Goal: Transaction & Acquisition: Purchase product/service

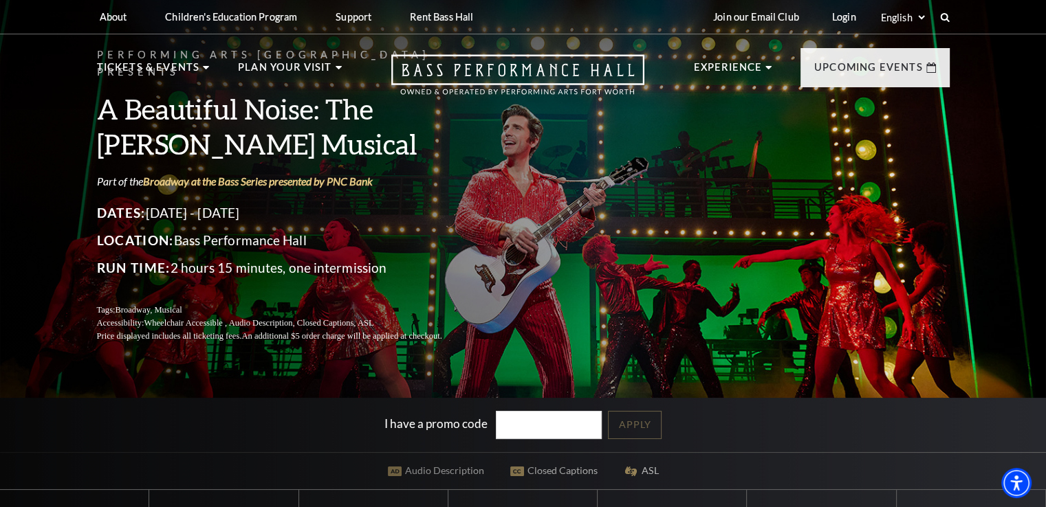
paste input "NEILDRIVE"
click at [639, 426] on link "Apply" at bounding box center [635, 425] width 54 height 28
drag, startPoint x: 542, startPoint y: 419, endPoint x: 355, endPoint y: 435, distance: 187.0
click at [355, 435] on div "I have a promo code NEILDRIVE Apply" at bounding box center [523, 425] width 1046 height 54
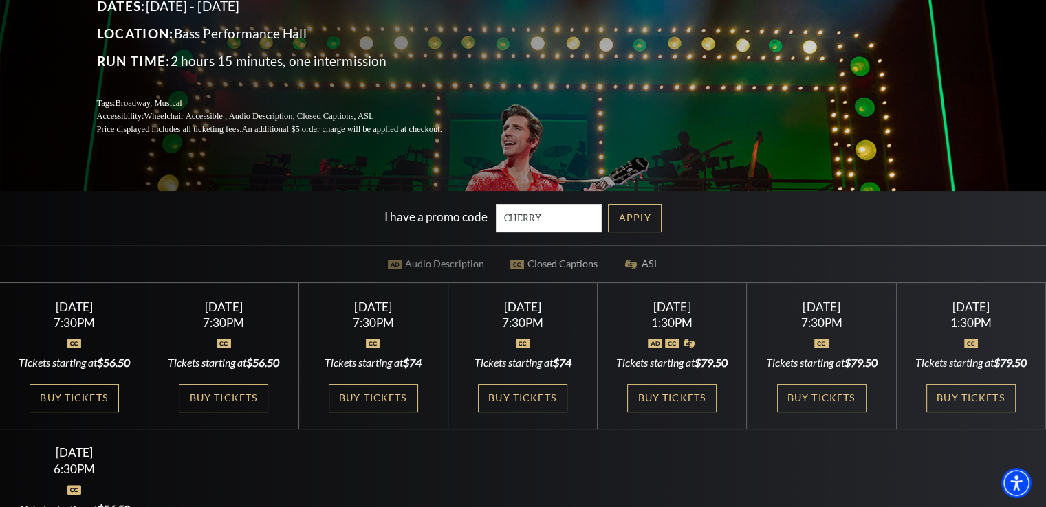
scroll to position [216, 0]
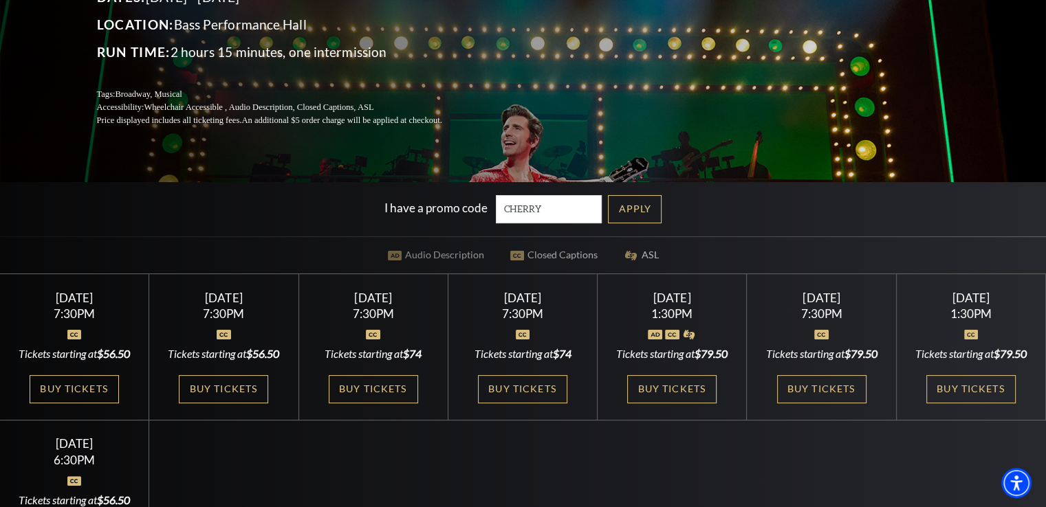
click at [641, 212] on link "Apply" at bounding box center [635, 209] width 54 height 28
drag, startPoint x: 578, startPoint y: 212, endPoint x: 446, endPoint y: 219, distance: 132.8
click at [446, 219] on div "I have a promo code CHERRY" at bounding box center [496, 209] width 224 height 28
click at [652, 207] on link "Apply" at bounding box center [635, 209] width 54 height 28
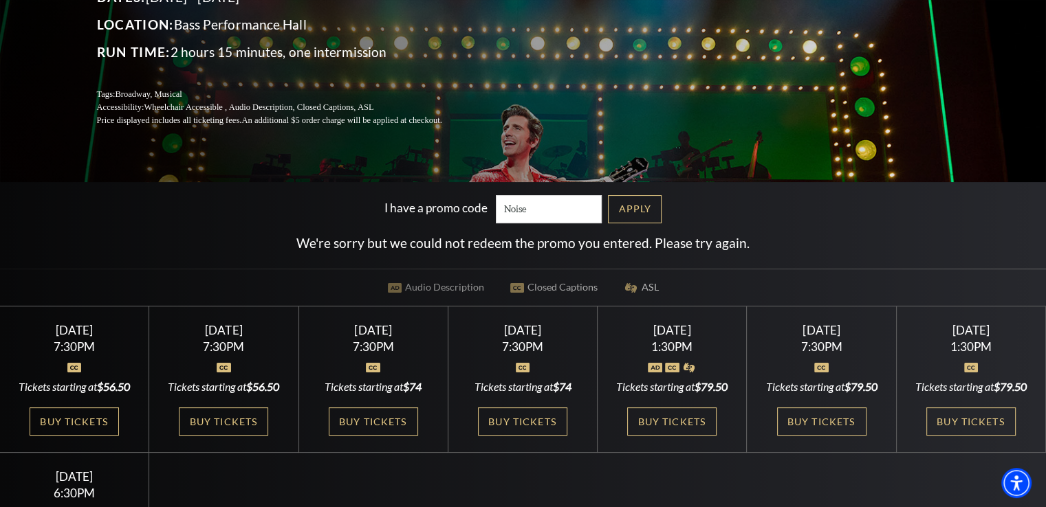
drag, startPoint x: 525, startPoint y: 199, endPoint x: 466, endPoint y: 206, distance: 59.5
click at [466, 206] on div "I have a promo code Noise" at bounding box center [496, 209] width 224 height 28
type input "CITI"
click at [644, 214] on link "Apply" at bounding box center [635, 209] width 54 height 28
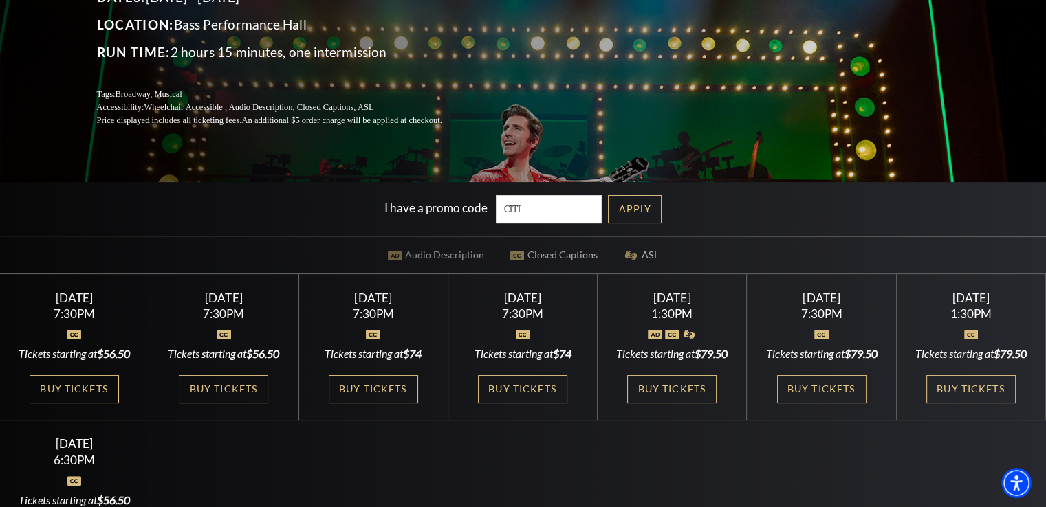
click at [78, 404] on link "Buy Tickets" at bounding box center [74, 389] width 89 height 28
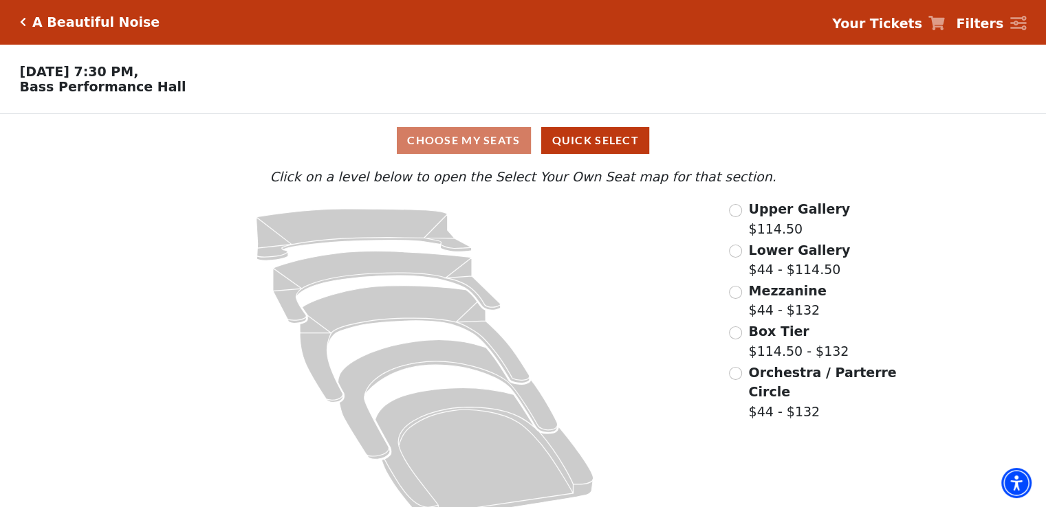
scroll to position [26, 0]
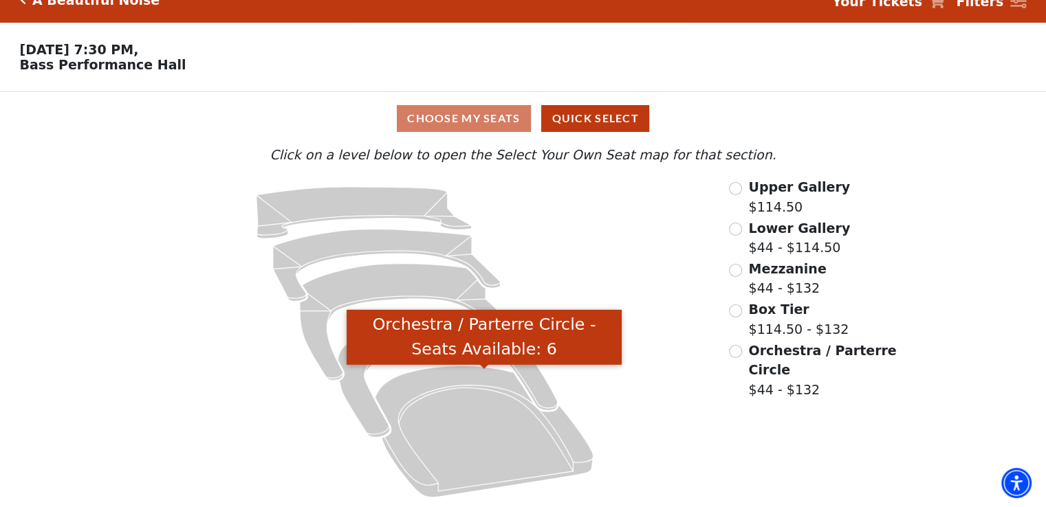
click at [520, 417] on icon "Orchestra / Parterre Circle - Seats Available: 6" at bounding box center [484, 431] width 218 height 131
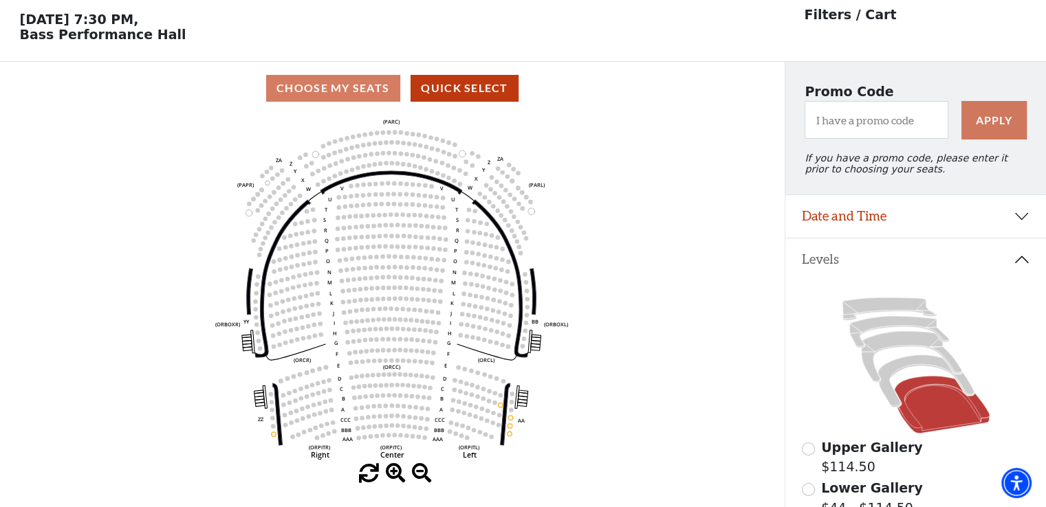
scroll to position [63, 0]
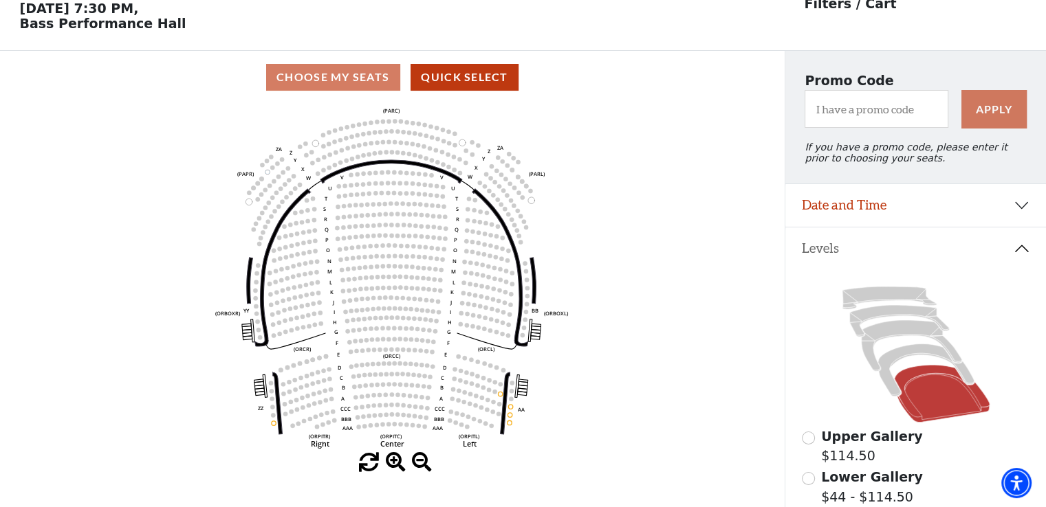
click at [888, 386] on icon at bounding box center [925, 370] width 96 height 52
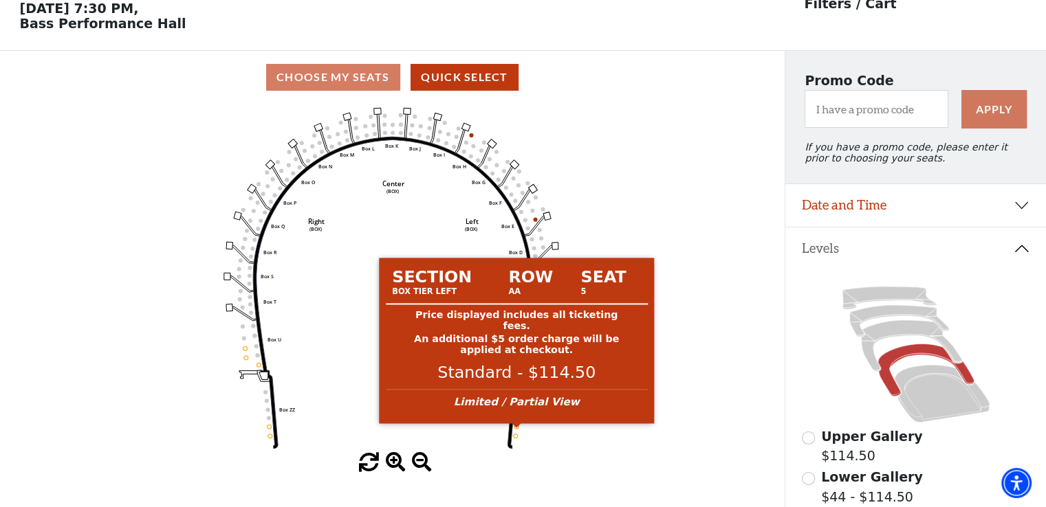
click at [515, 429] on circle at bounding box center [516, 427] width 4 height 4
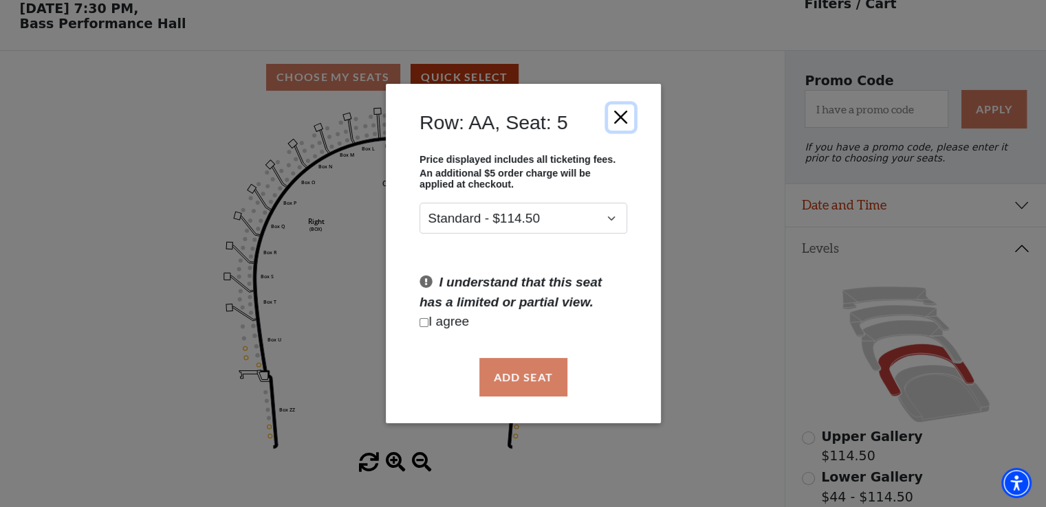
click at [624, 114] on button "Close" at bounding box center [620, 117] width 26 height 26
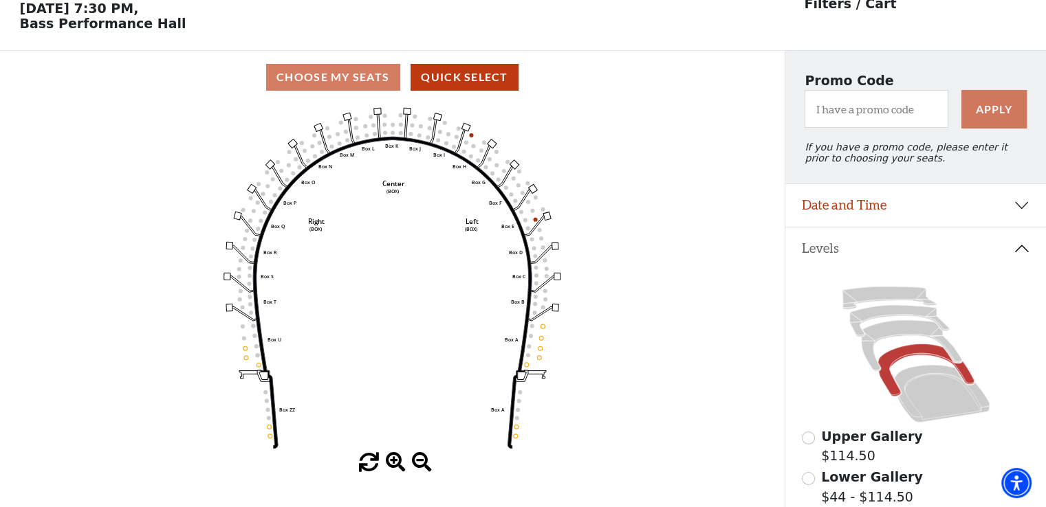
click at [919, 340] on icon at bounding box center [911, 345] width 100 height 51
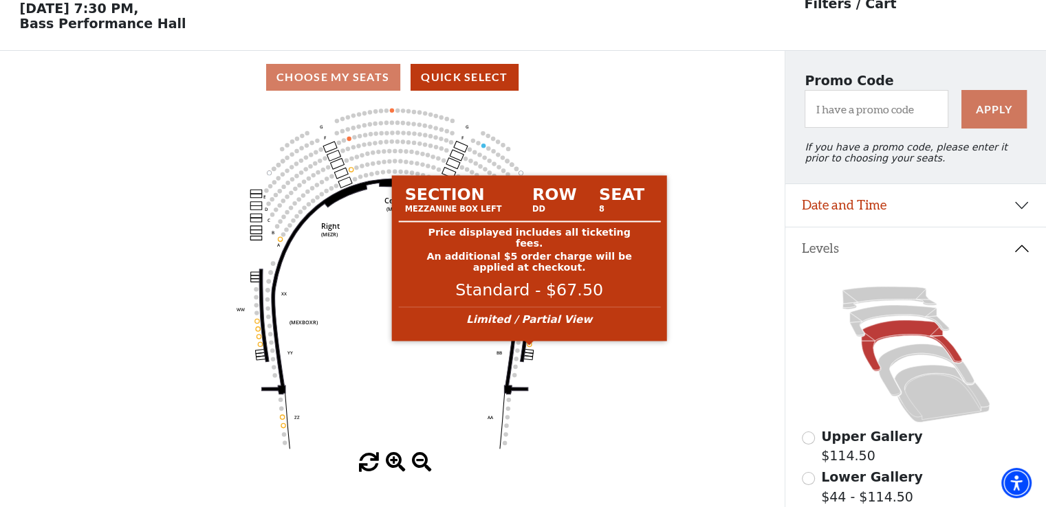
click at [529, 347] on circle at bounding box center [529, 344] width 4 height 4
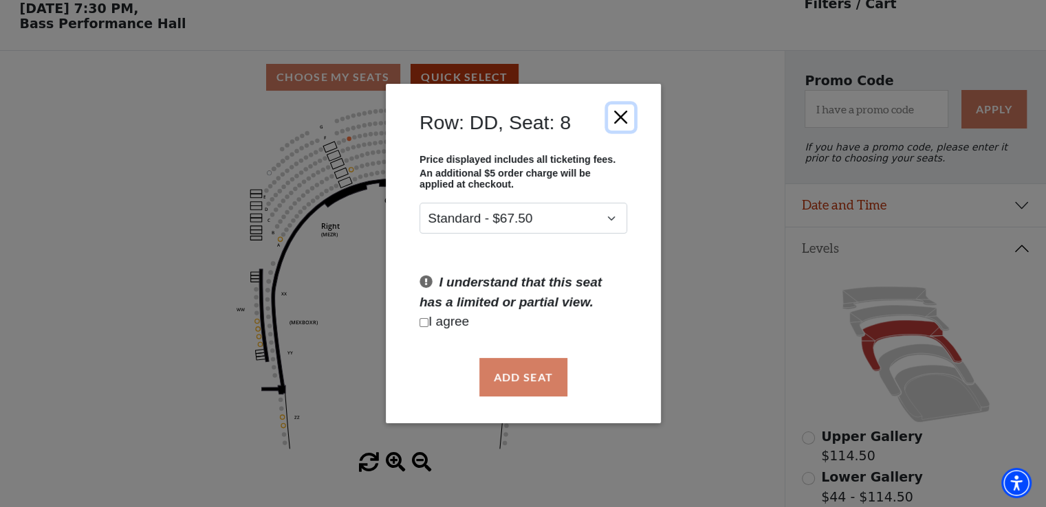
click at [619, 120] on button "Close" at bounding box center [620, 117] width 26 height 26
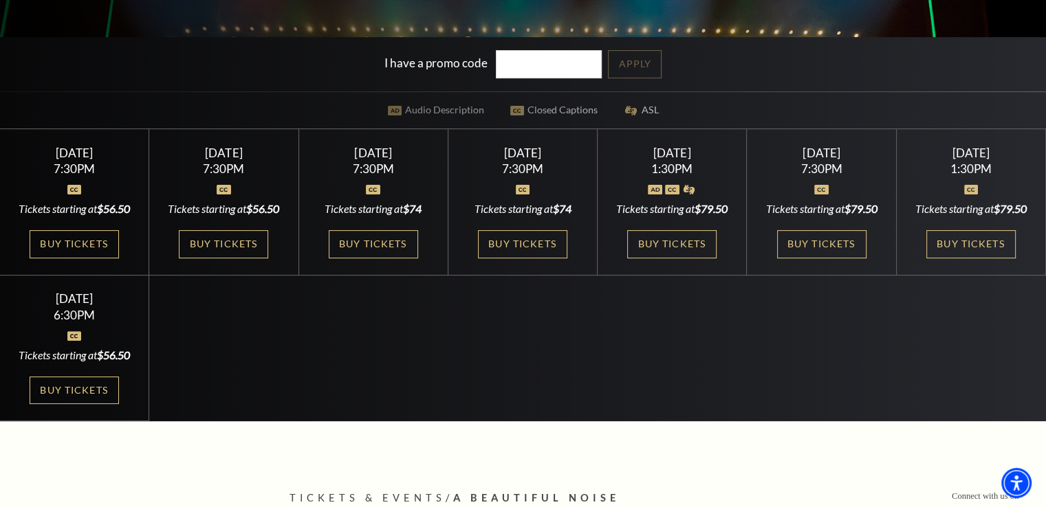
scroll to position [348, 0]
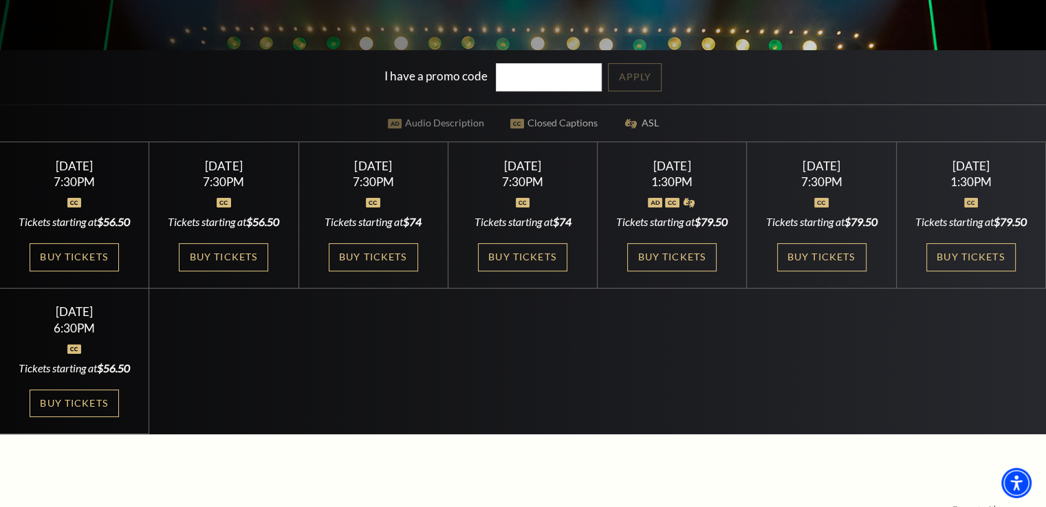
click at [237, 272] on link "Buy Tickets" at bounding box center [223, 257] width 89 height 28
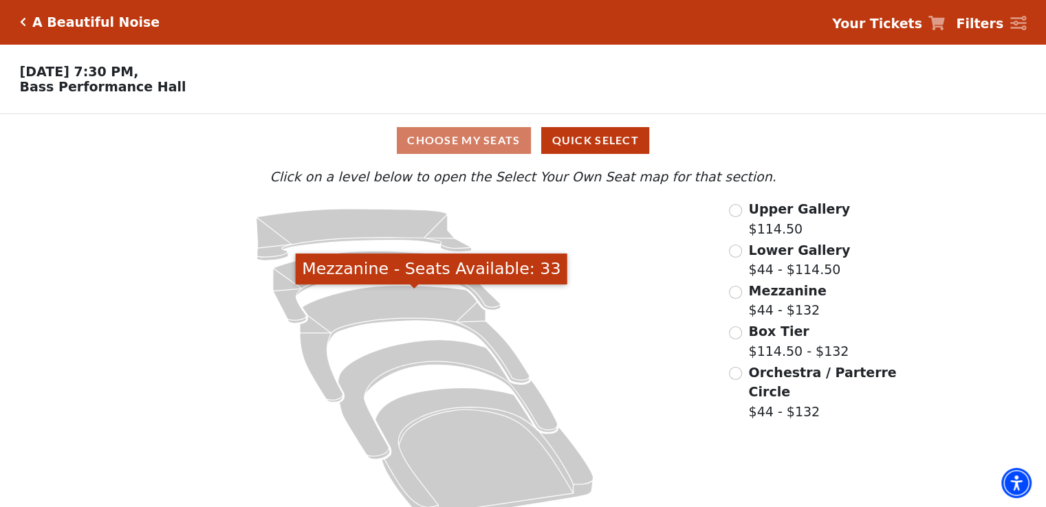
click at [386, 300] on icon "Mezzanine - Seats Available: 33" at bounding box center [415, 344] width 230 height 117
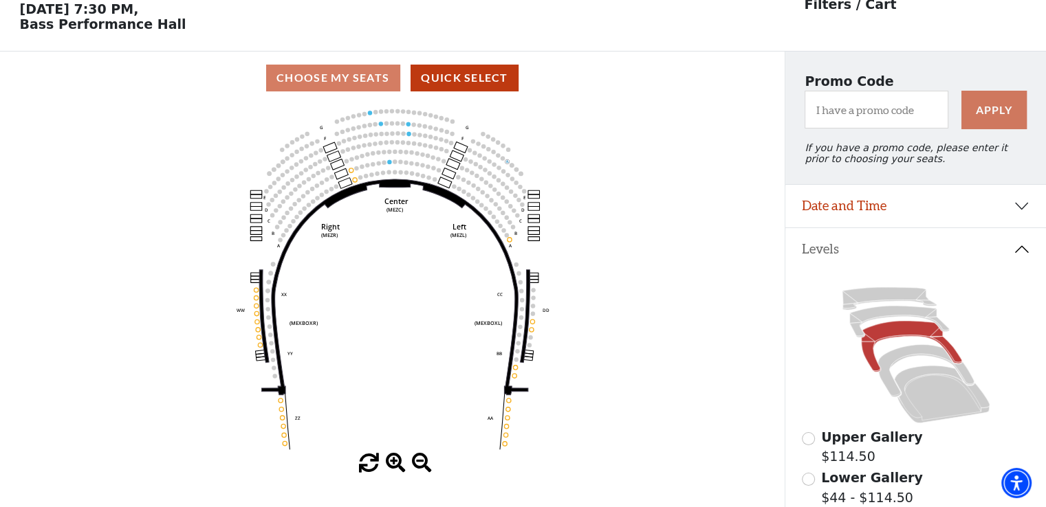
scroll to position [63, 0]
click at [395, 465] on span at bounding box center [396, 463] width 20 height 20
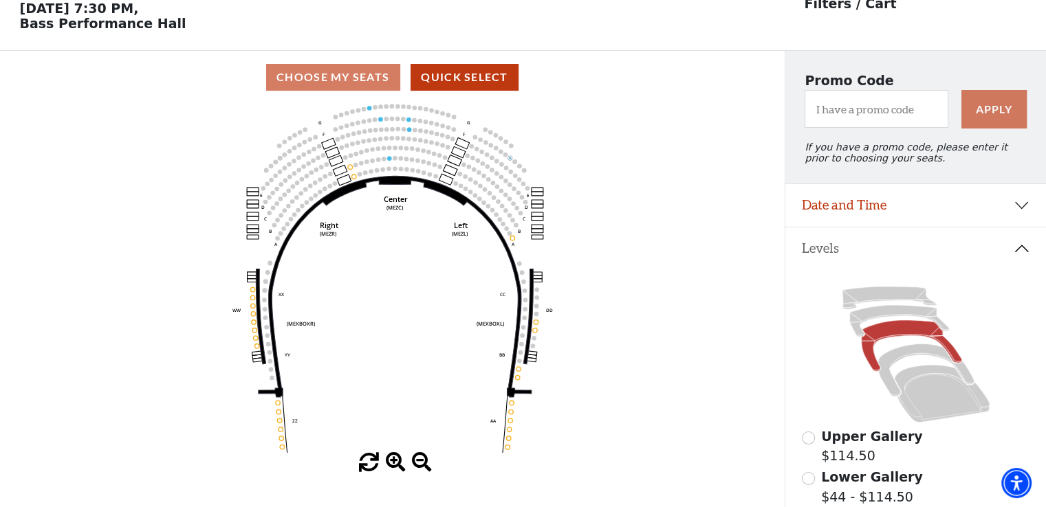
click at [395, 465] on span at bounding box center [396, 463] width 20 height 20
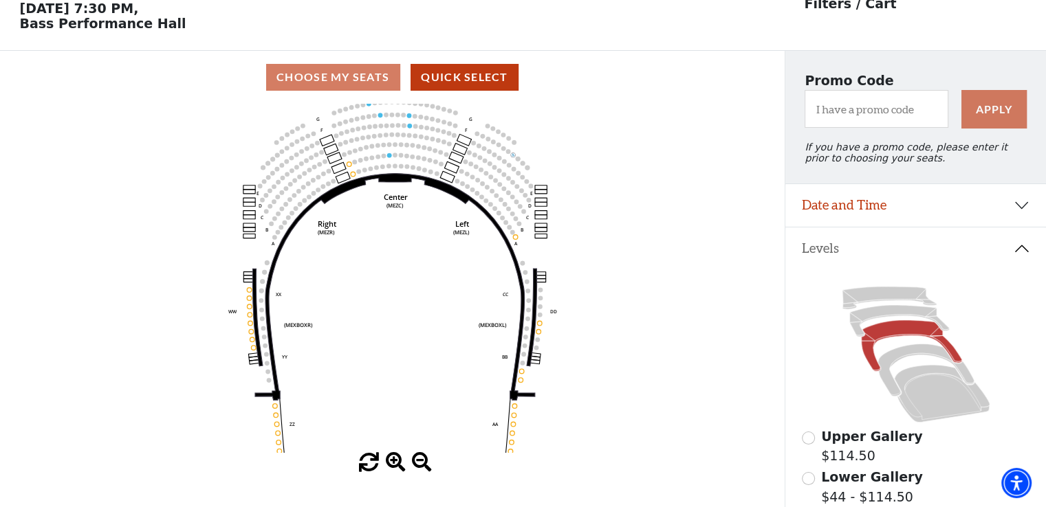
click at [596, 276] on icon "Center (MEZC) Right (MEZR) Left (MEZL) (MEXBOXR) (MEXBOXL) XX WW CC DD YY BB ZZ…" at bounding box center [392, 278] width 706 height 349
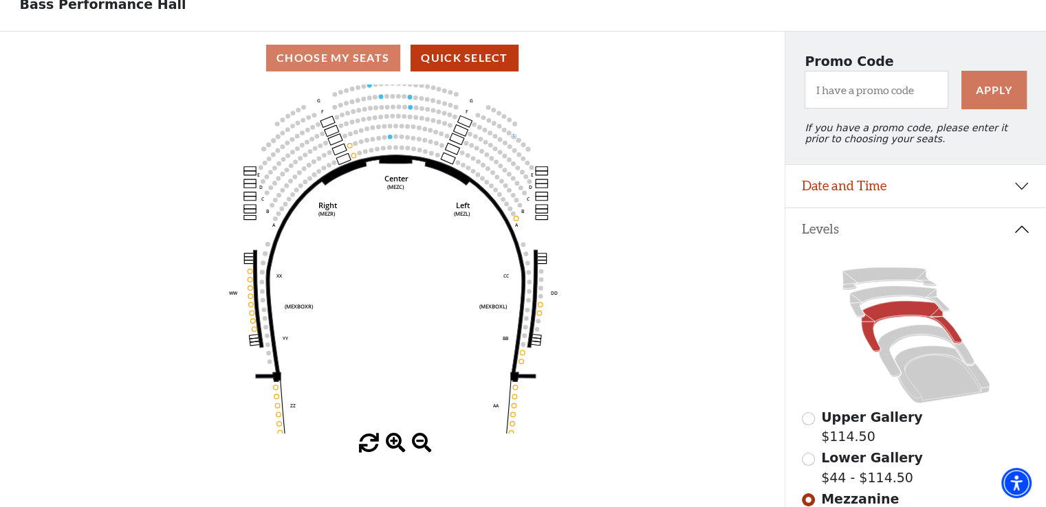
scroll to position [0, 0]
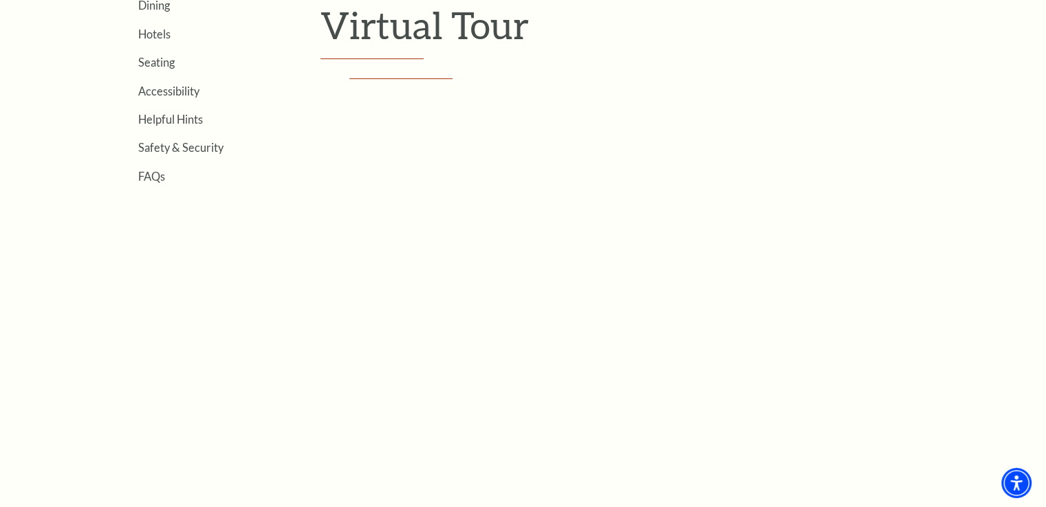
scroll to position [448, 0]
click at [316, 469] on div "Location & Directions Parking Dining Hotels Seating Accessibility Helpful Hints…" at bounding box center [523, 258] width 853 height 640
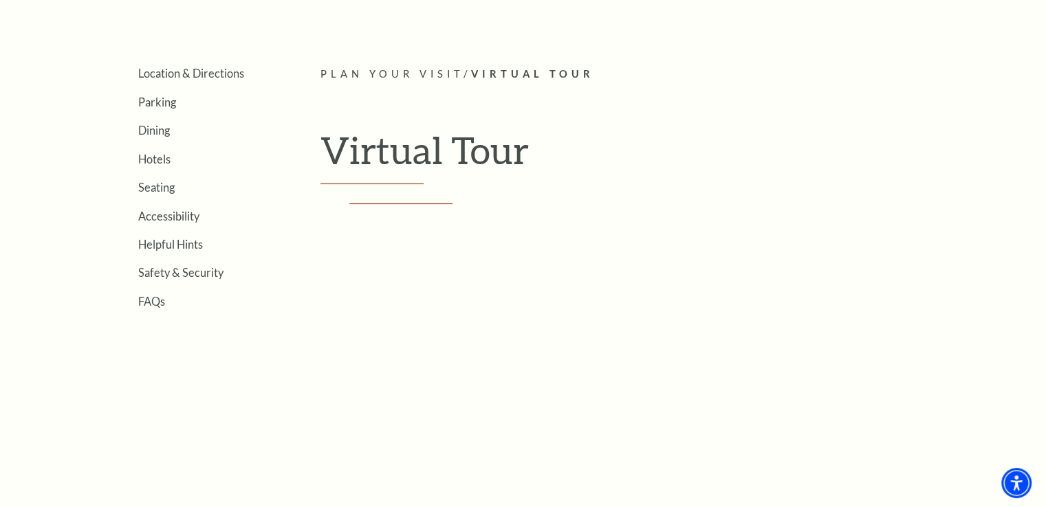
scroll to position [193, 0]
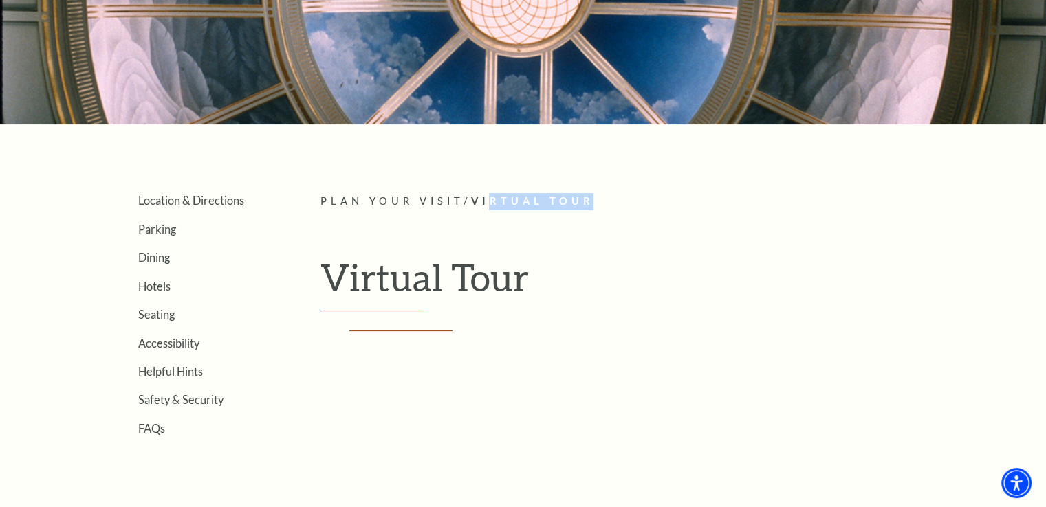
drag, startPoint x: 622, startPoint y: 158, endPoint x: 503, endPoint y: 140, distance: 120.3
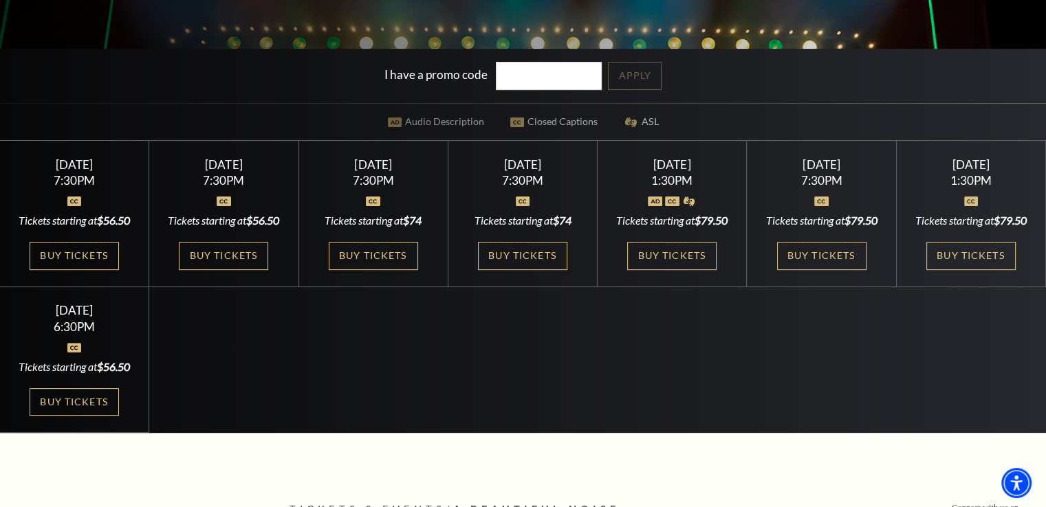
scroll to position [305, 0]
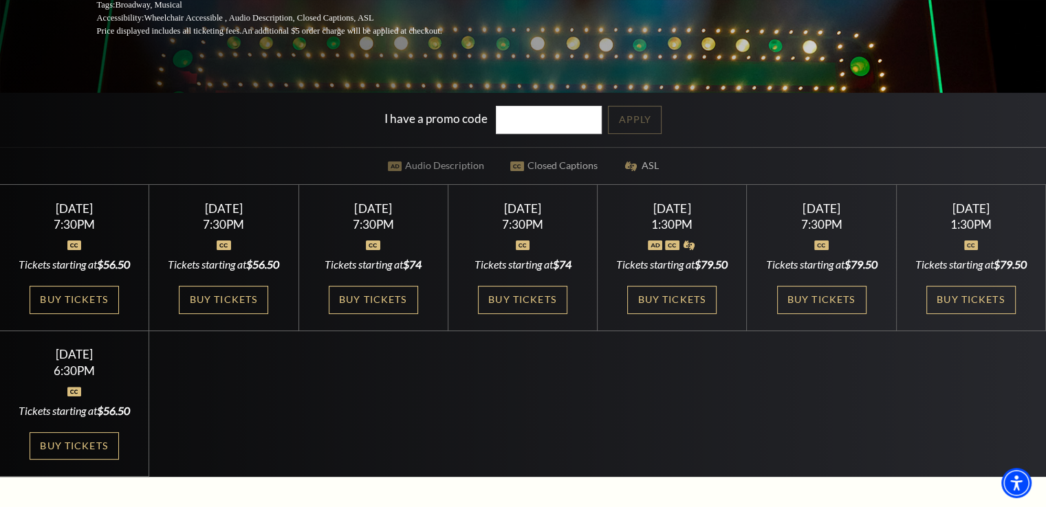
click at [369, 303] on link "Buy Tickets" at bounding box center [373, 300] width 89 height 28
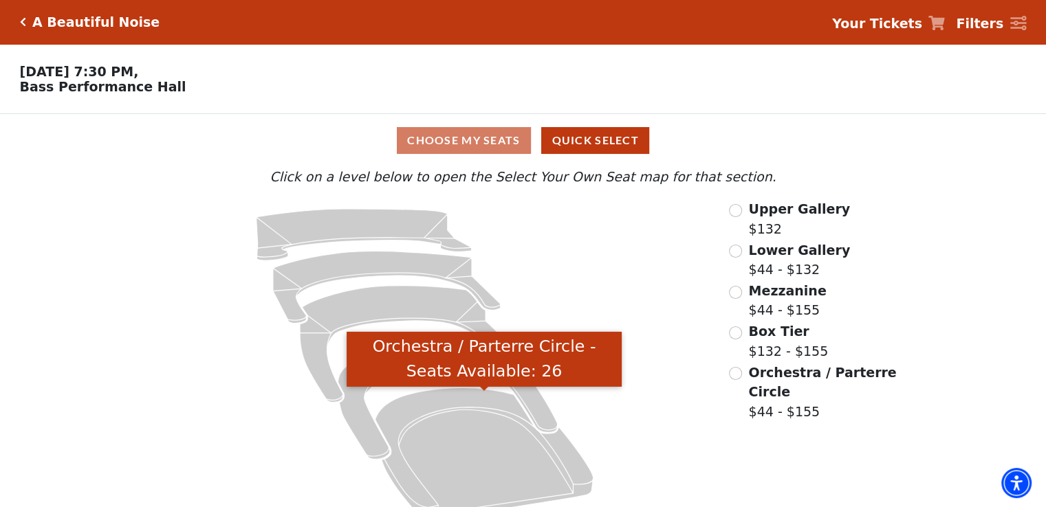
click at [465, 487] on icon "Orchestra / Parterre Circle - Seats Available: 26" at bounding box center [484, 453] width 218 height 131
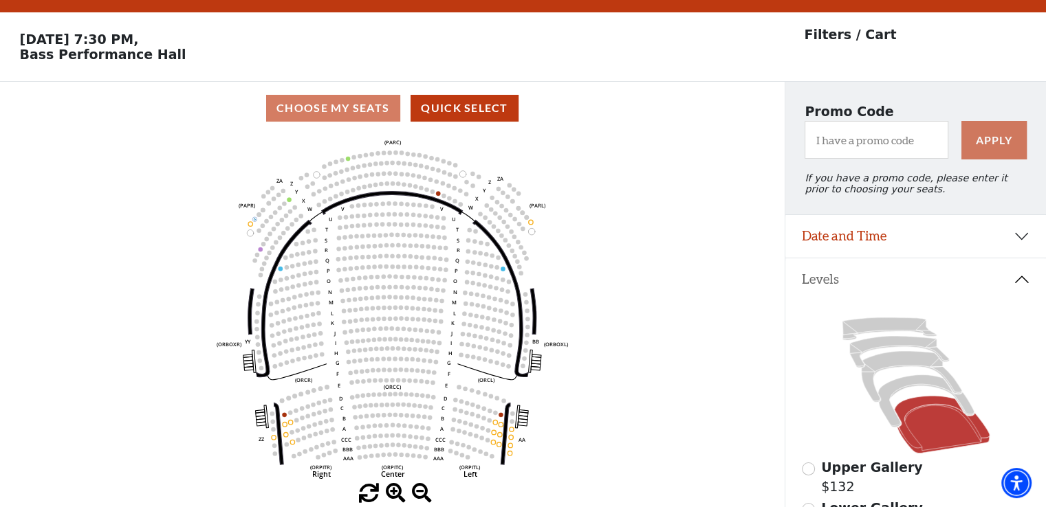
scroll to position [63, 0]
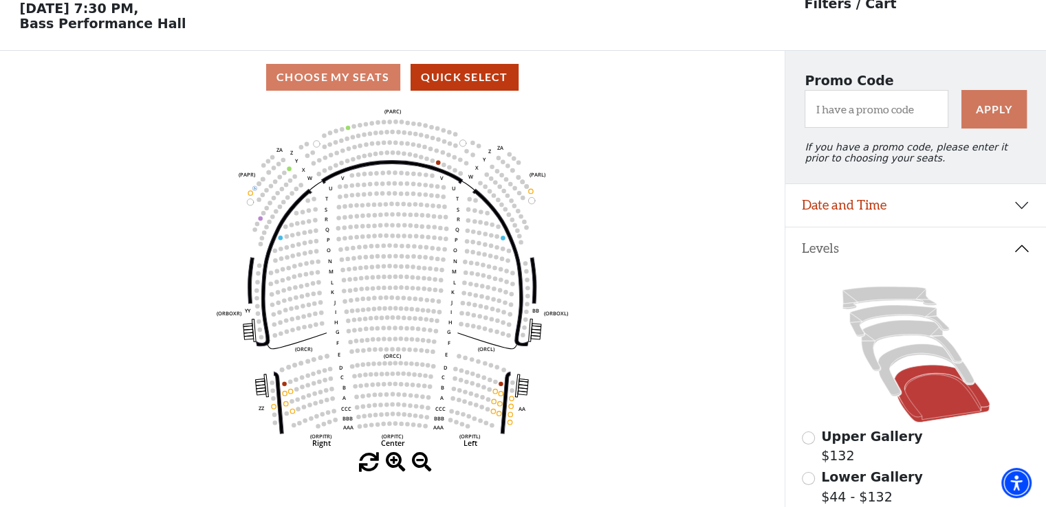
click at [913, 358] on icon at bounding box center [925, 370] width 96 height 52
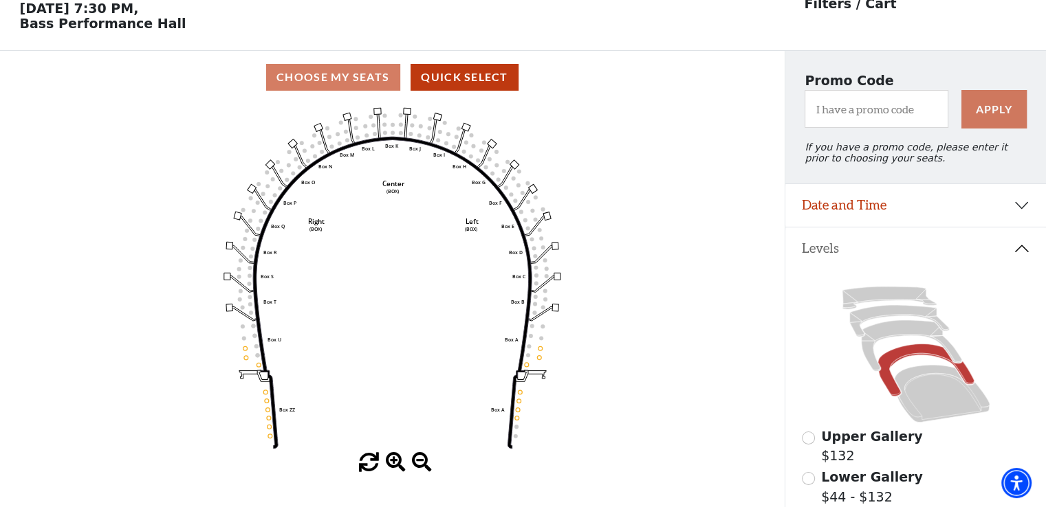
click at [927, 339] on icon at bounding box center [911, 345] width 100 height 51
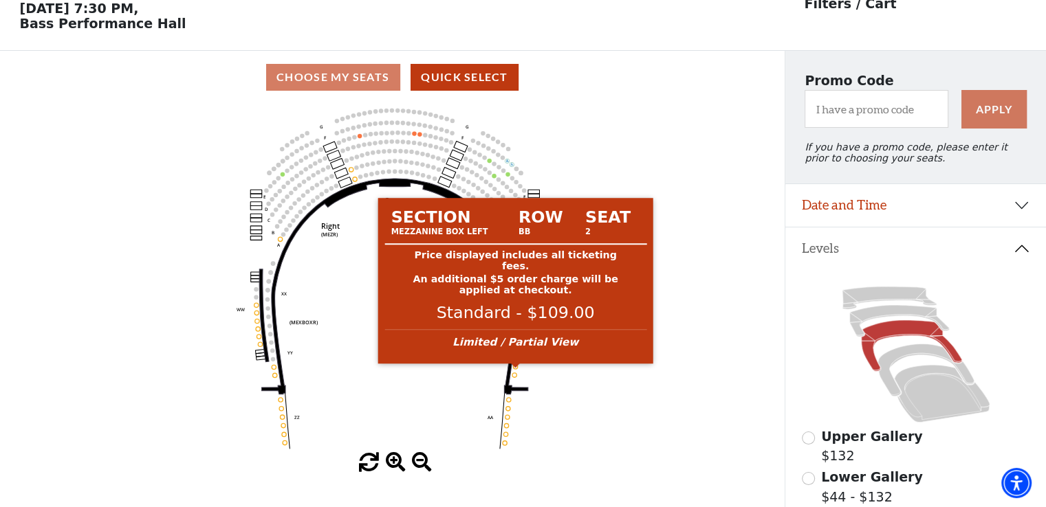
click at [515, 369] on circle at bounding box center [515, 366] width 4 height 4
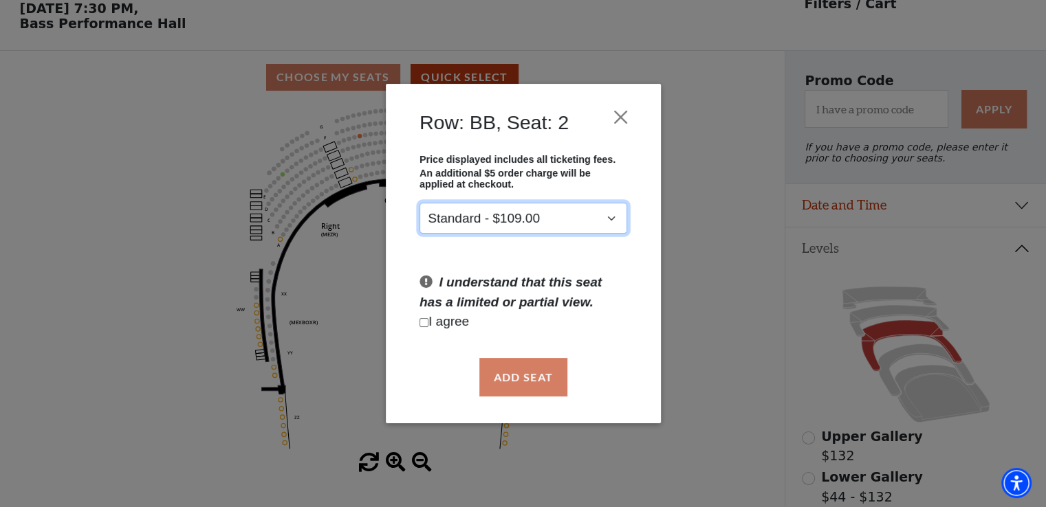
click at [613, 220] on select "Standard - $109.00" at bounding box center [523, 218] width 208 height 31
click at [613, 223] on select "Standard - $109.00" at bounding box center [523, 218] width 208 height 31
click at [630, 116] on button "Close" at bounding box center [620, 117] width 26 height 26
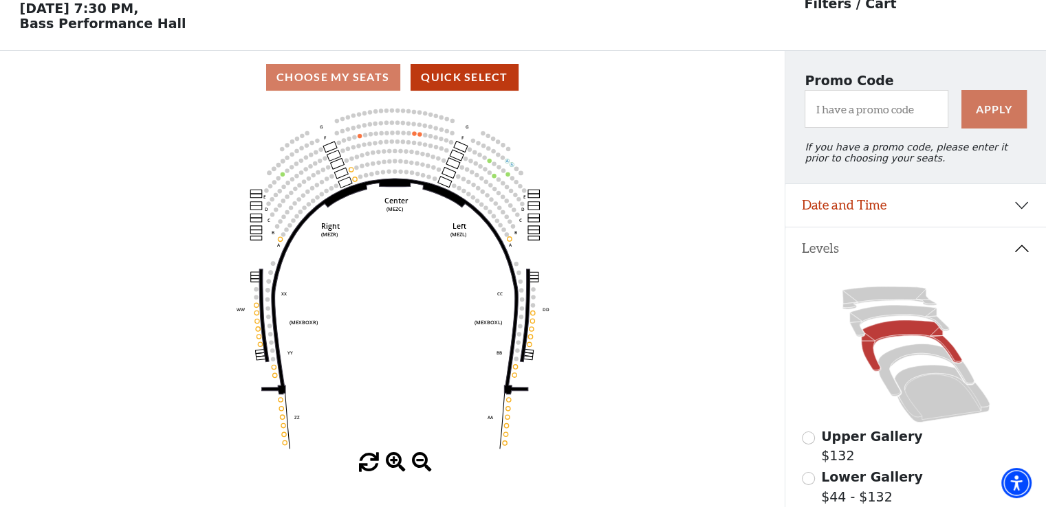
click at [949, 399] on icon at bounding box center [942, 394] width 96 height 58
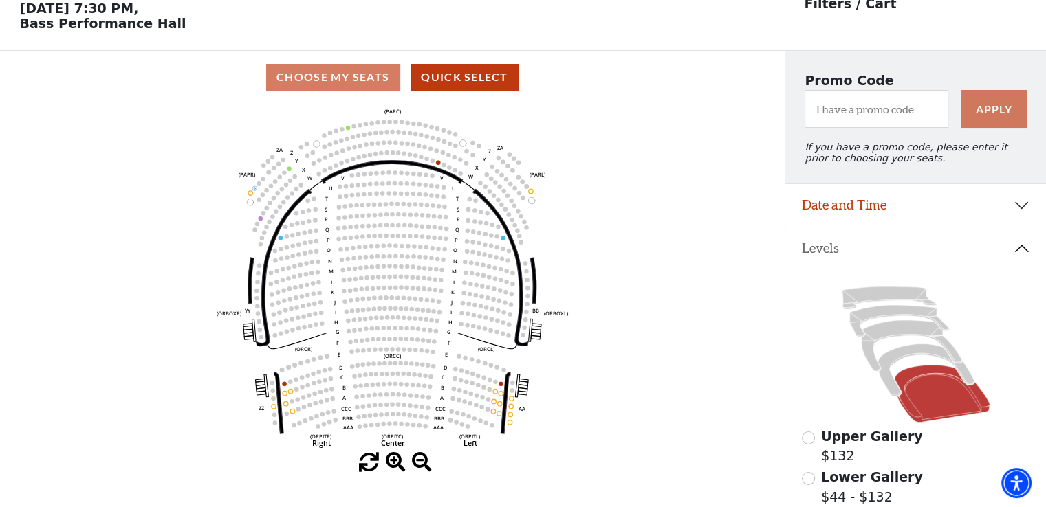
click at [901, 300] on icon at bounding box center [889, 298] width 94 height 23
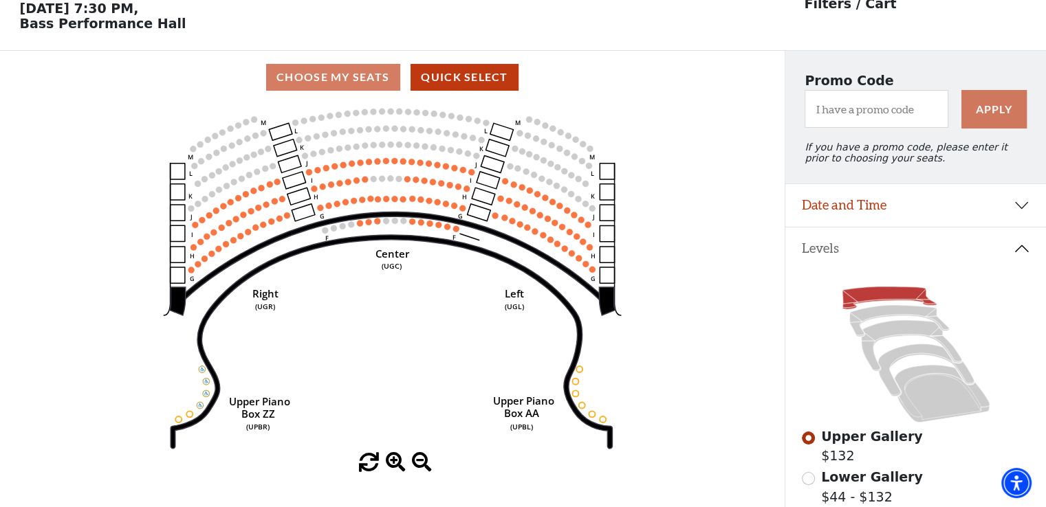
click at [901, 317] on icon at bounding box center [899, 321] width 100 height 32
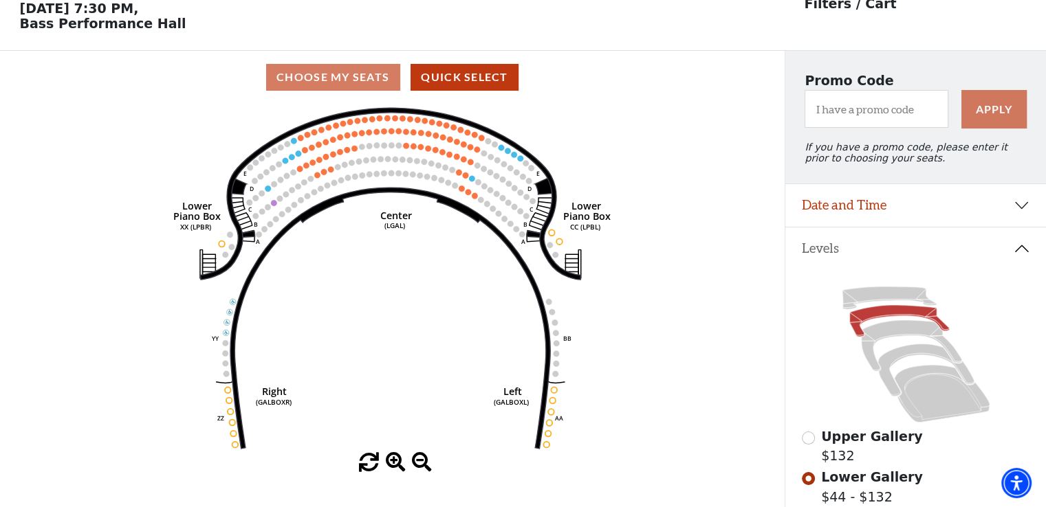
click at [916, 356] on icon at bounding box center [925, 370] width 96 height 52
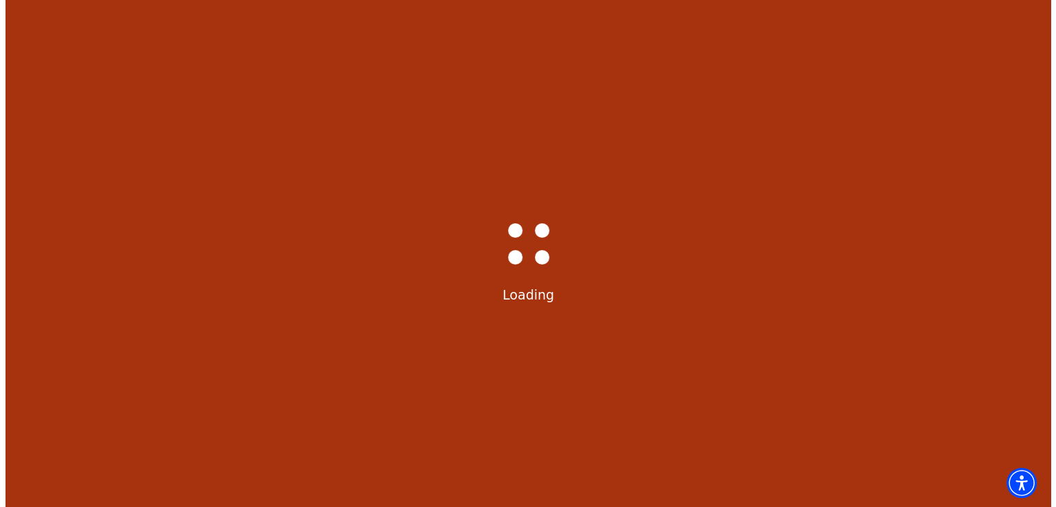
scroll to position [0, 0]
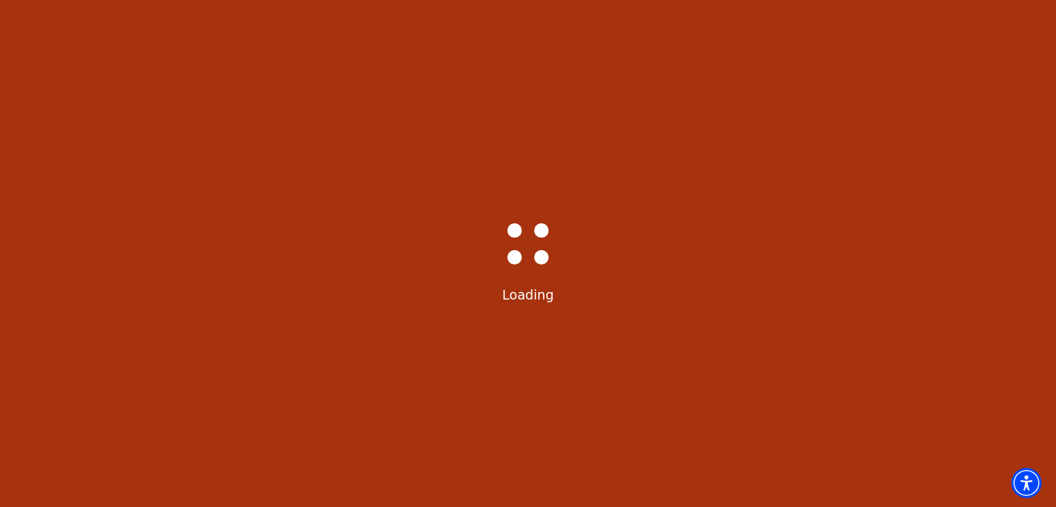
click at [915, 356] on div "Bass-Hall_Loader-Med-Gray Loading" at bounding box center [528, 253] width 1056 height 507
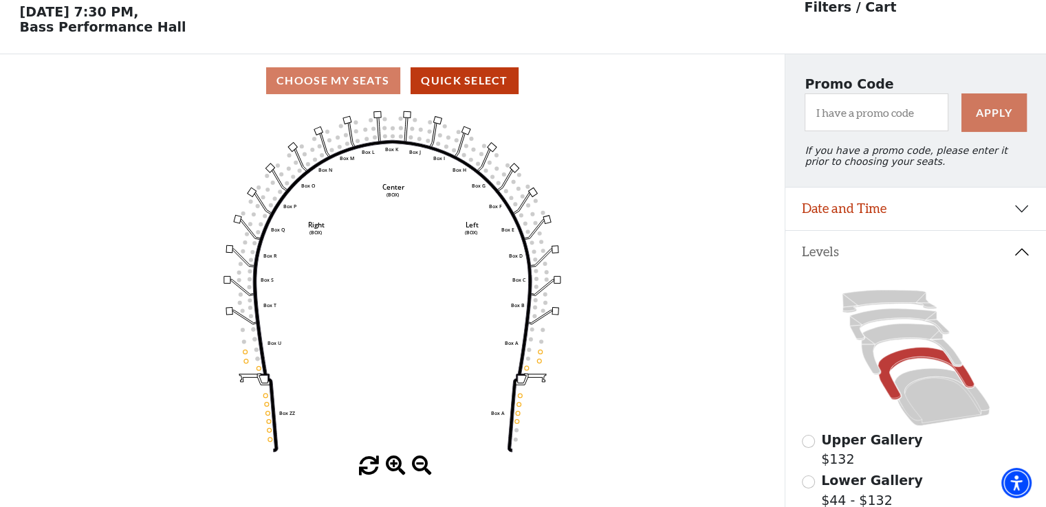
scroll to position [63, 0]
